Goal: Navigation & Orientation: Find specific page/section

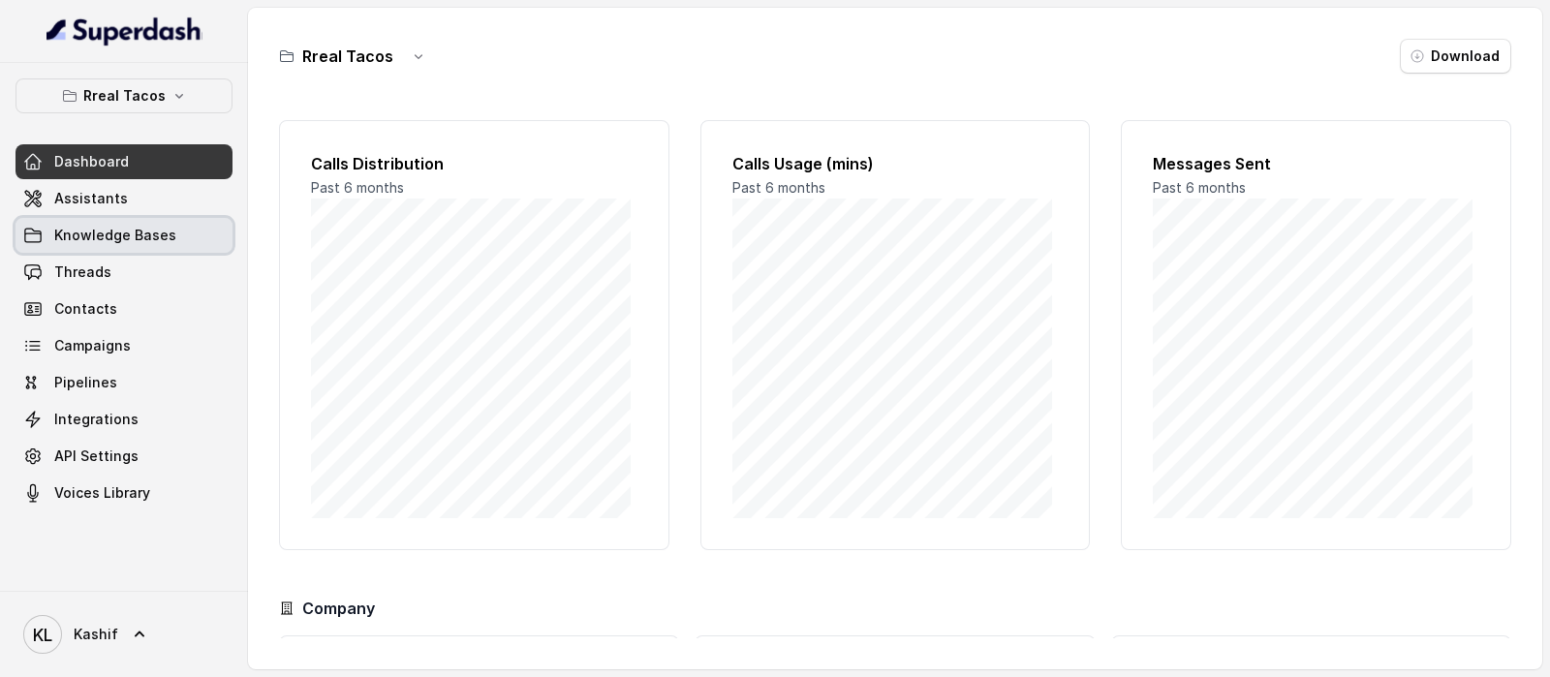
click at [124, 223] on link "Knowledge Bases" at bounding box center [123, 235] width 217 height 35
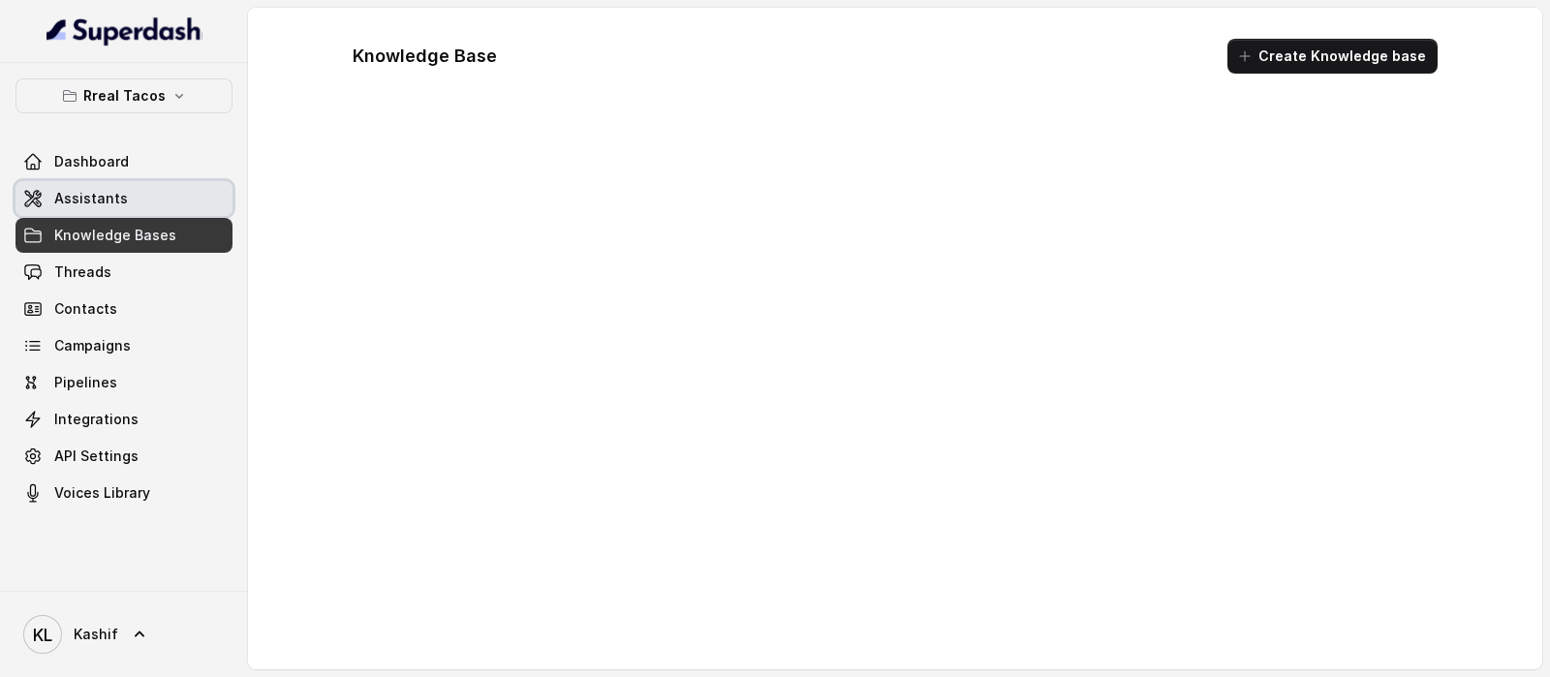
click at [142, 204] on link "Assistants" at bounding box center [123, 198] width 217 height 35
